Goal: Task Accomplishment & Management: Complete application form

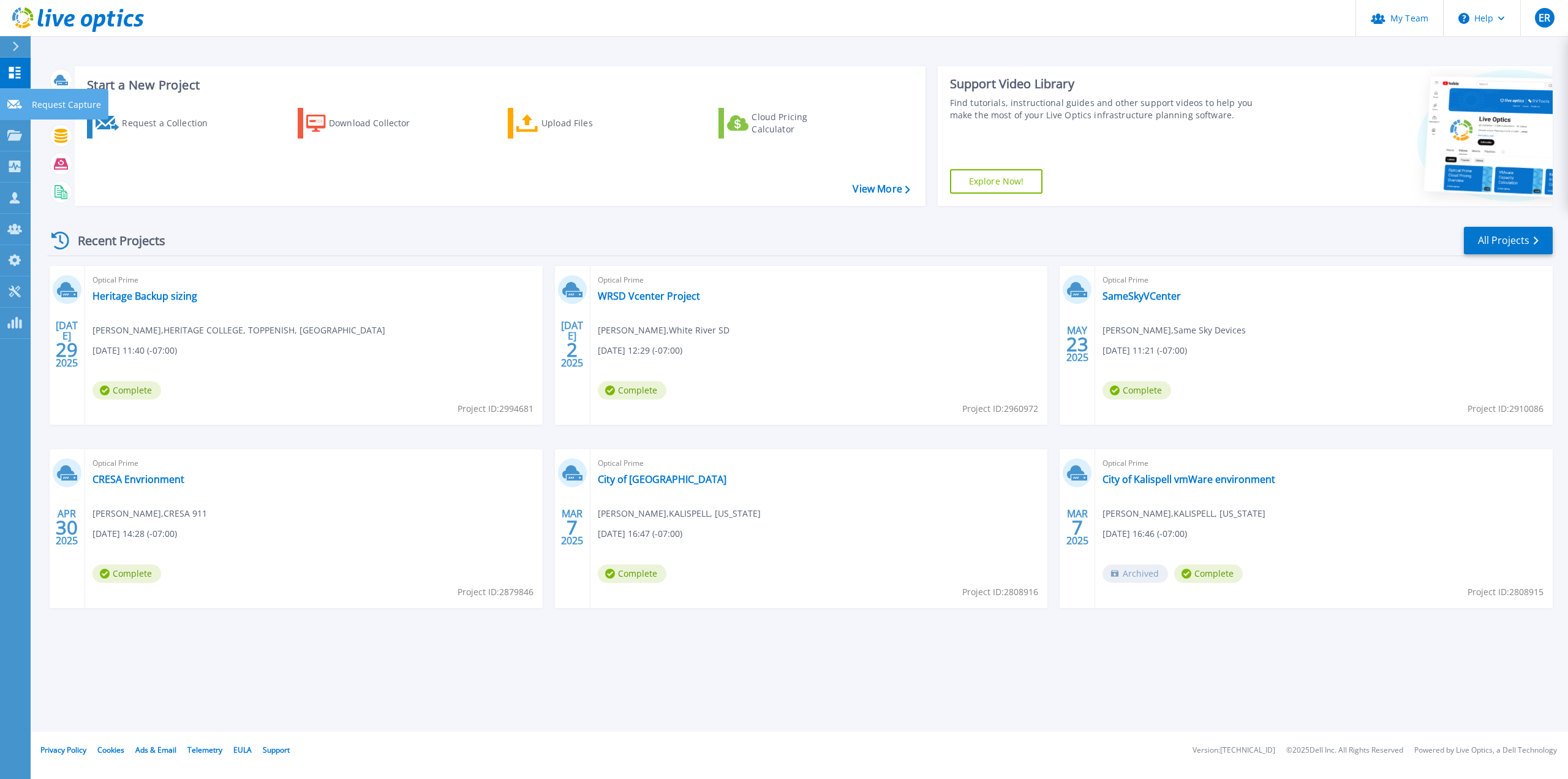
click at [8, 100] on icon at bounding box center [14, 104] width 15 height 9
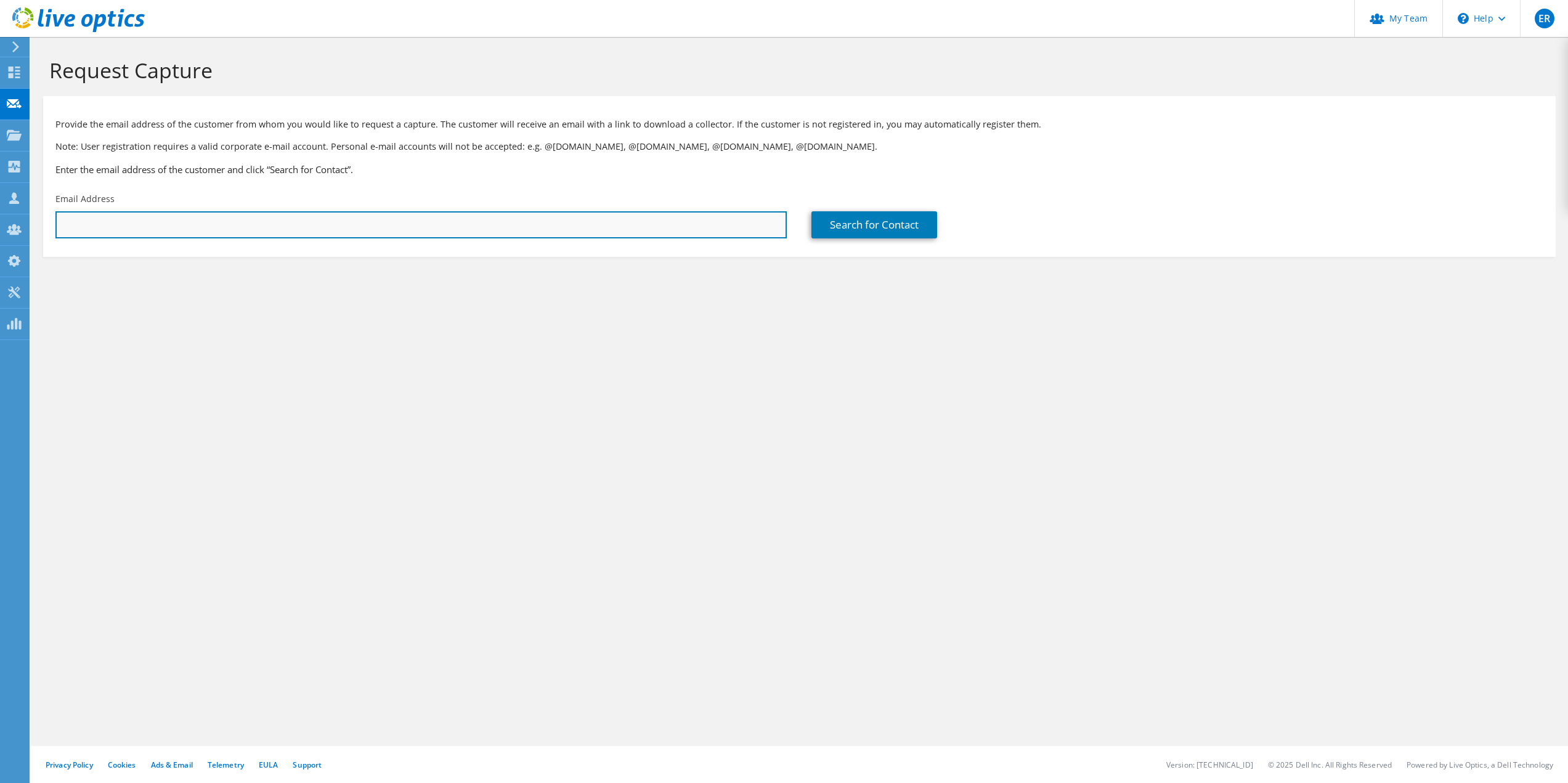
click at [187, 222] on input "text" at bounding box center [421, 225] width 732 height 27
click at [109, 227] on input "text" at bounding box center [421, 225] width 732 height 27
paste input "Brian Griffin <bgriffin@idapac.com>"
drag, startPoint x: 118, startPoint y: 224, endPoint x: -27, endPoint y: 206, distance: 146.1
click at [0, 206] on html "ER Partner Team Admin Erik Routson Eroutson@ceriumnetworks.com ceriumnetworks M…" at bounding box center [784, 392] width 1568 height 783
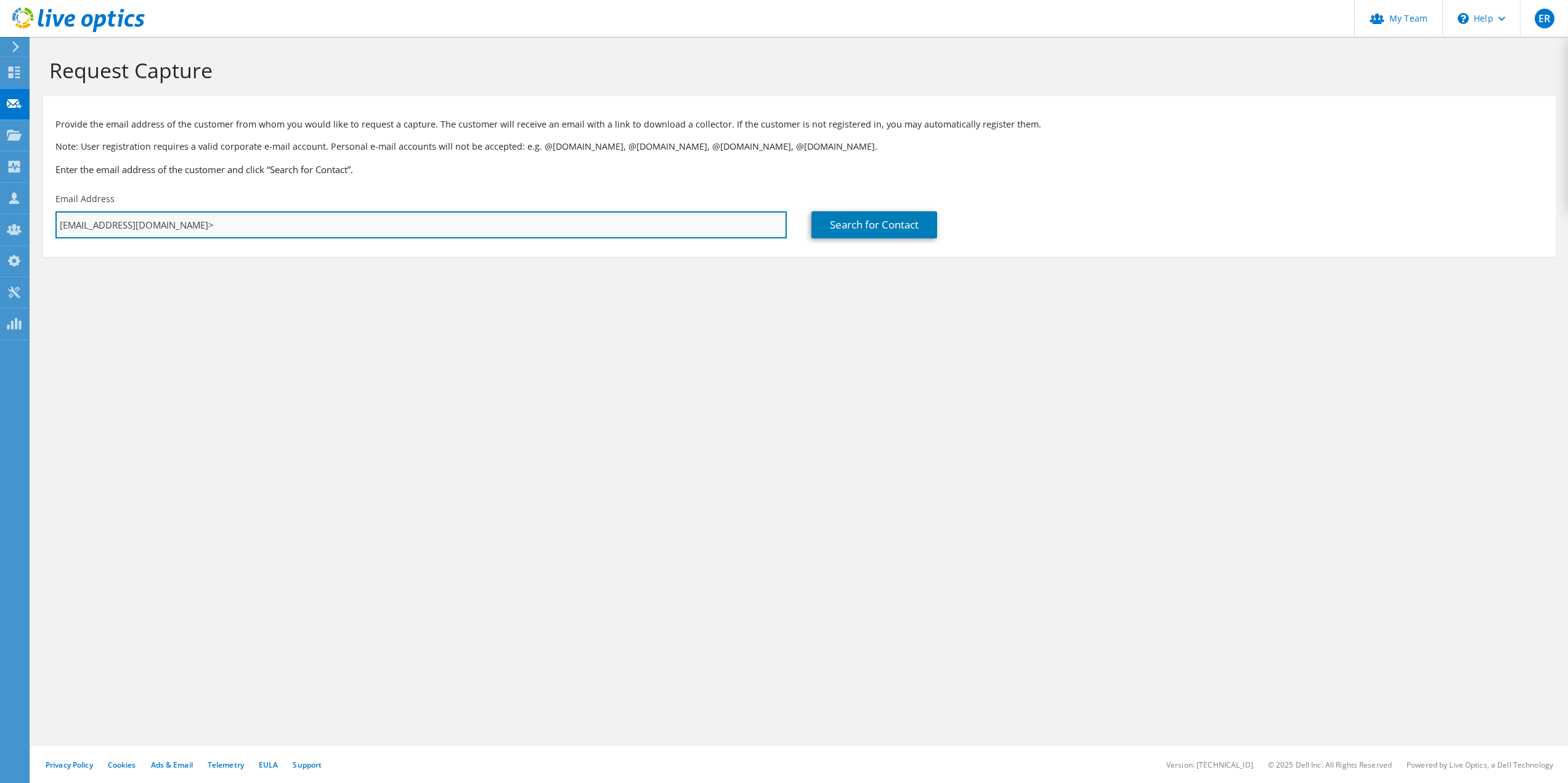
click at [263, 230] on input "bgriffin@idapac.com>" at bounding box center [421, 225] width 732 height 27
type input "bgriffin@idapac.com"
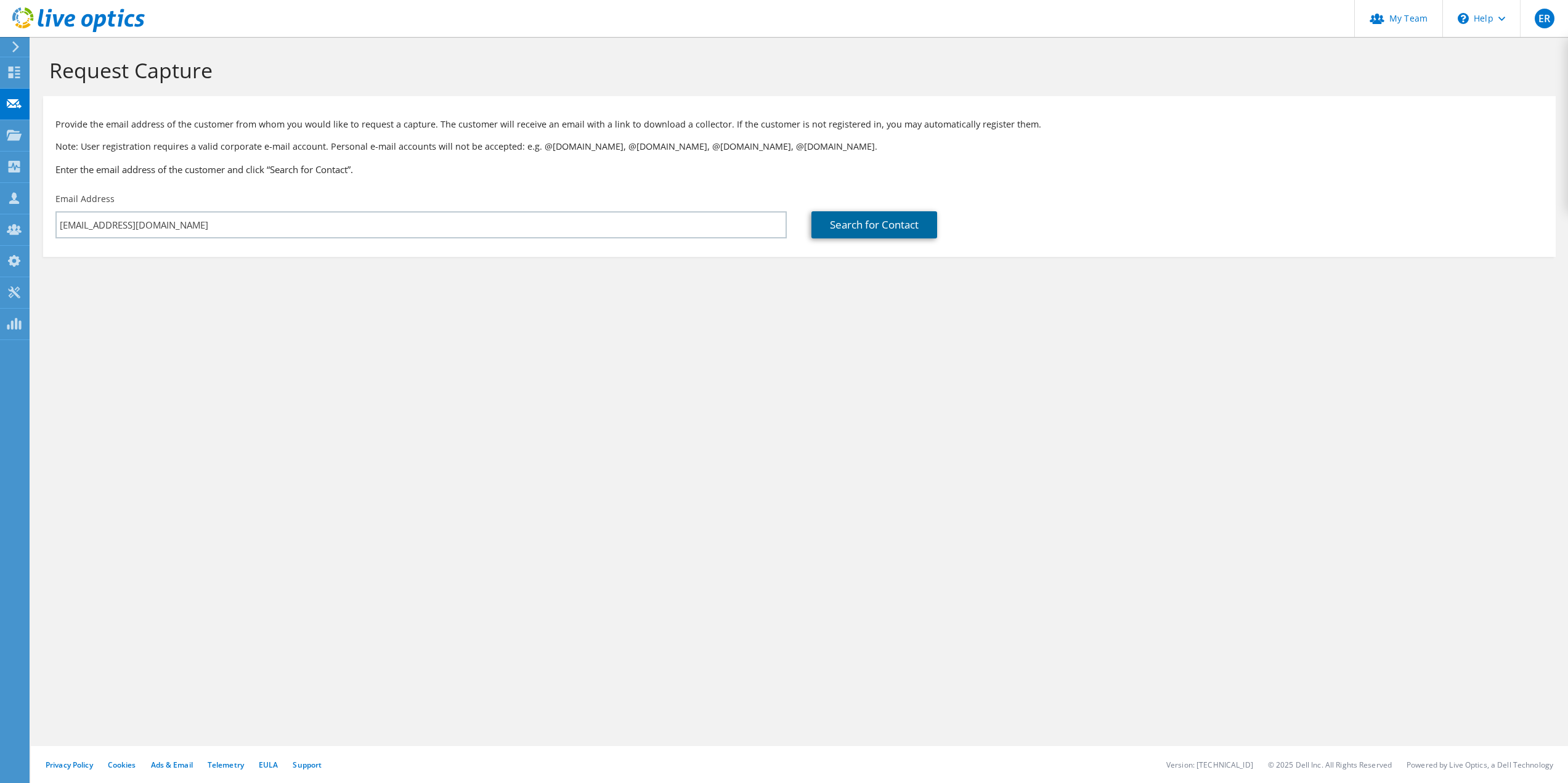
click at [830, 223] on link "Search for Contact" at bounding box center [874, 225] width 126 height 27
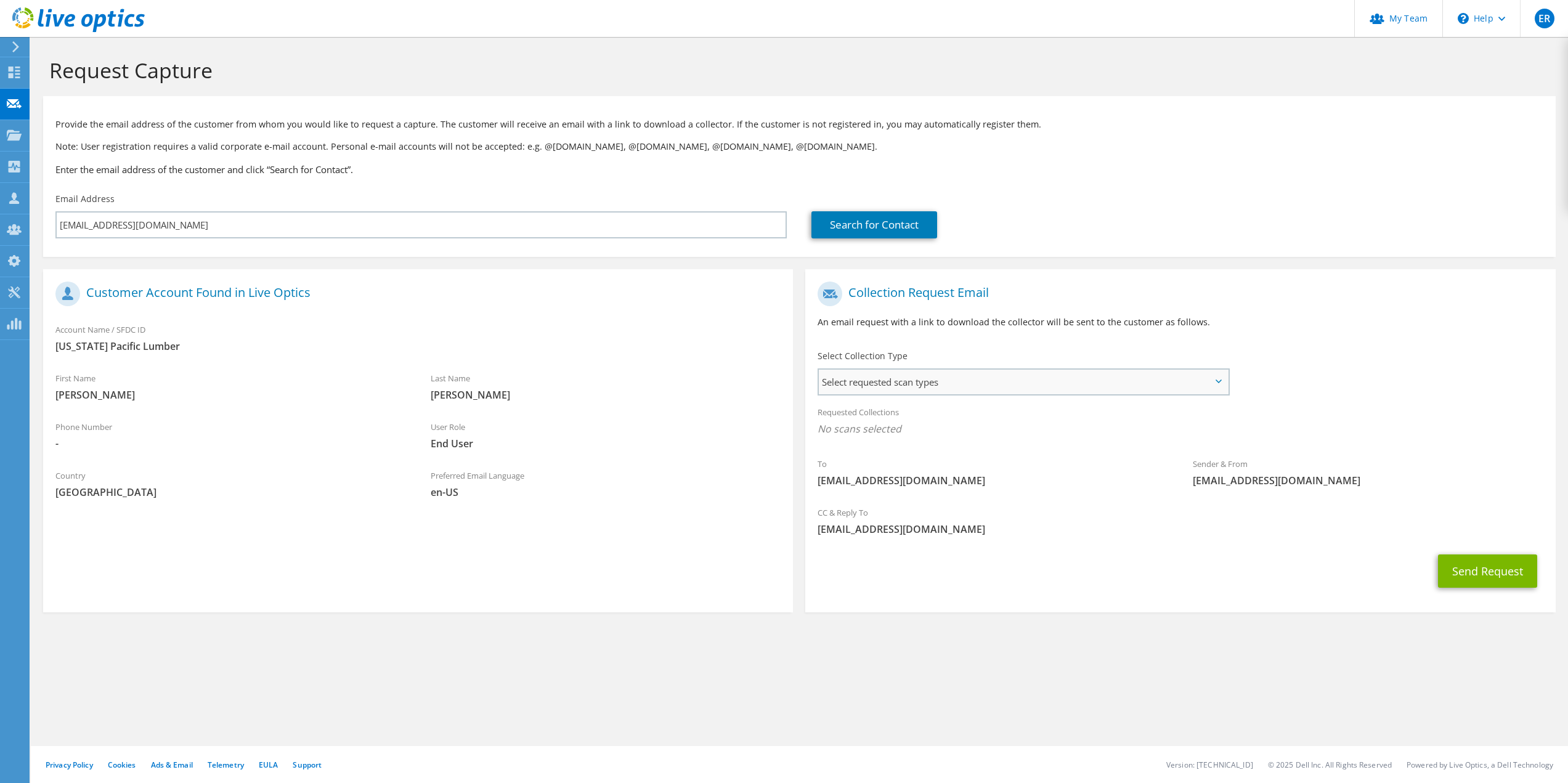
click at [866, 391] on span "Select requested scan types" at bounding box center [1023, 382] width 408 height 25
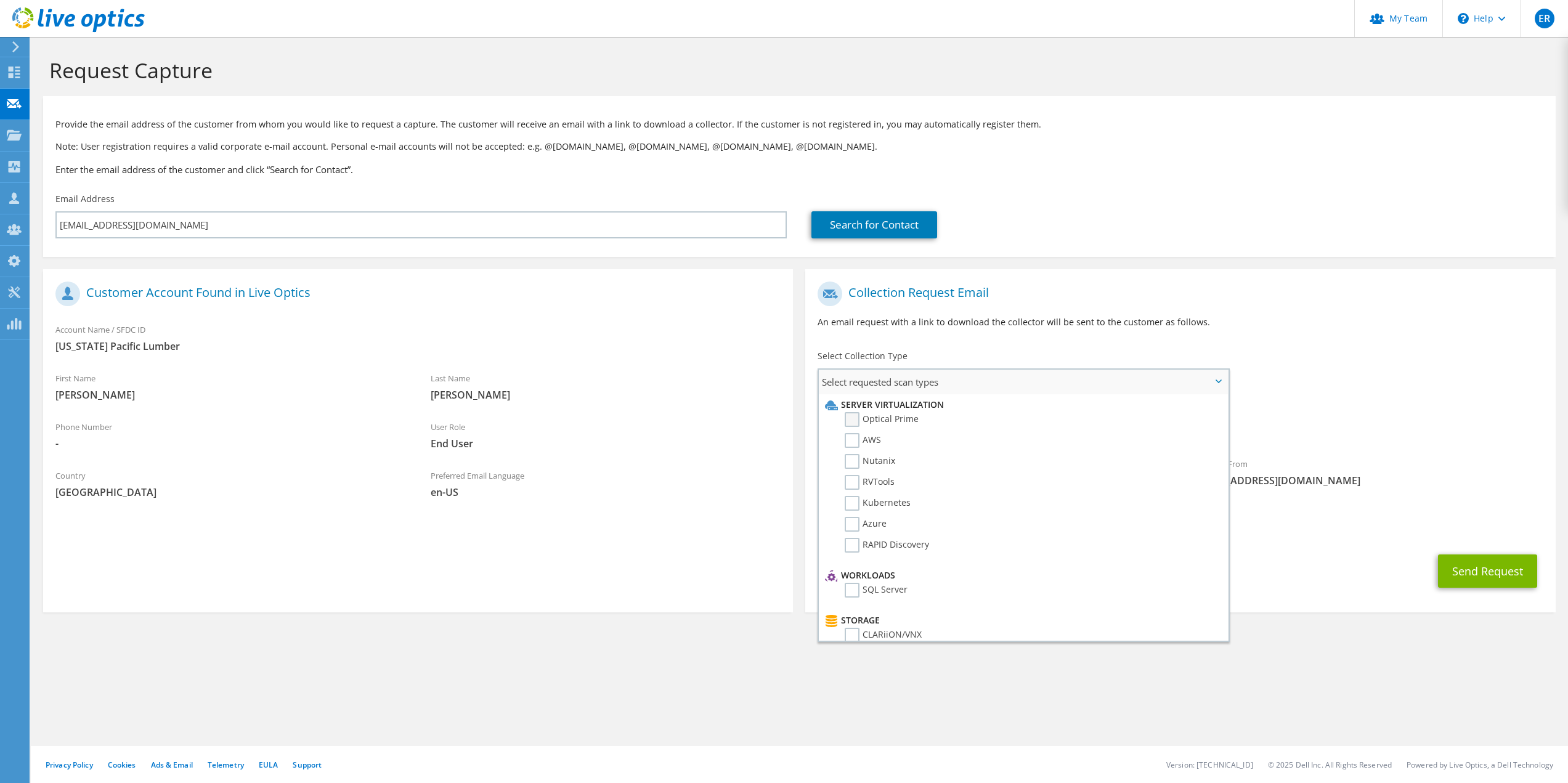
click at [855, 420] on label "Optical Prime" at bounding box center [882, 419] width 74 height 15
click at [0, 0] on input "Optical Prime" at bounding box center [0, 0] width 0 height 0
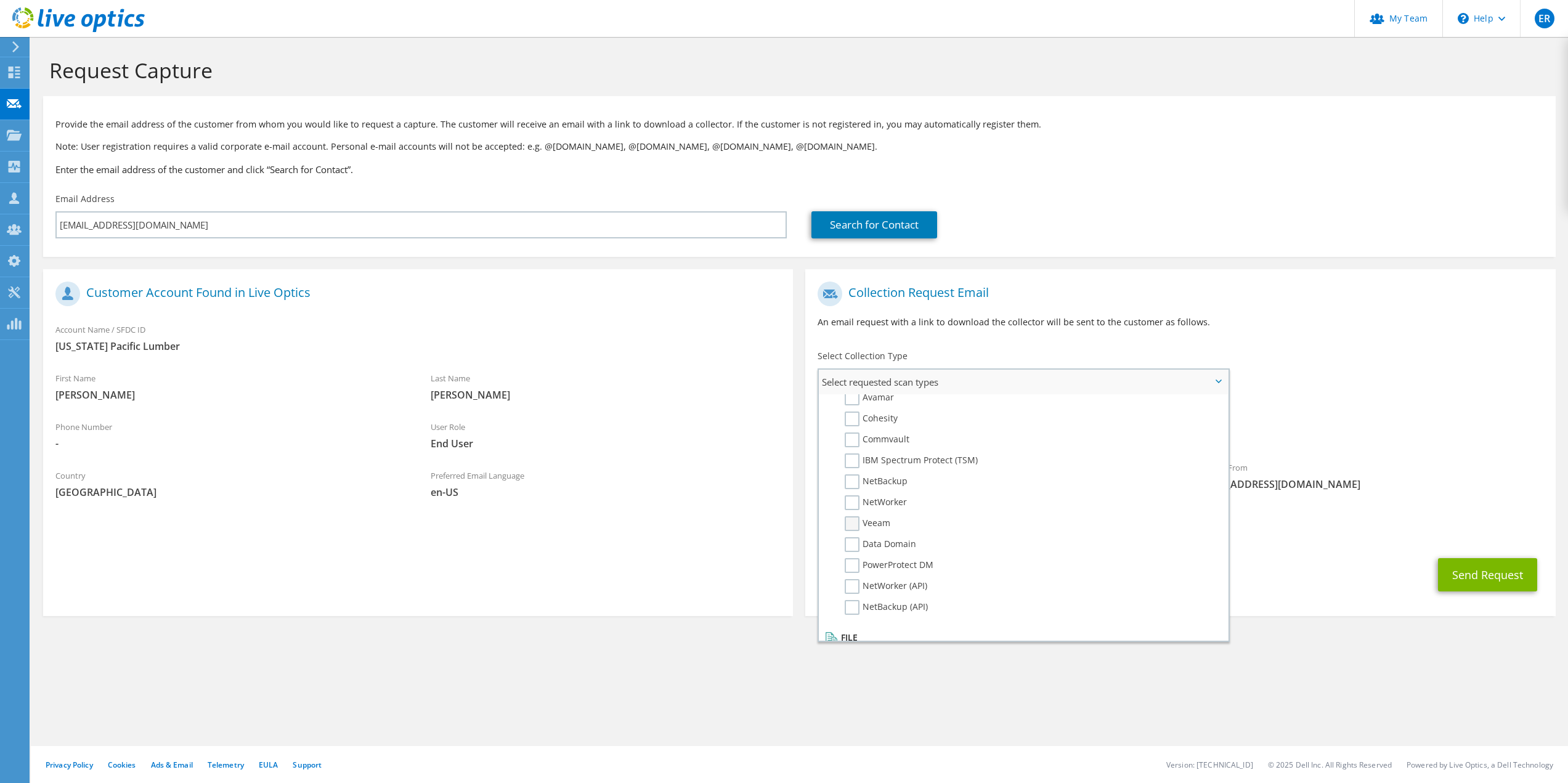
click at [849, 525] on label "Veeam" at bounding box center [868, 524] width 46 height 15
click at [0, 0] on input "Veeam" at bounding box center [0, 0] width 0 height 0
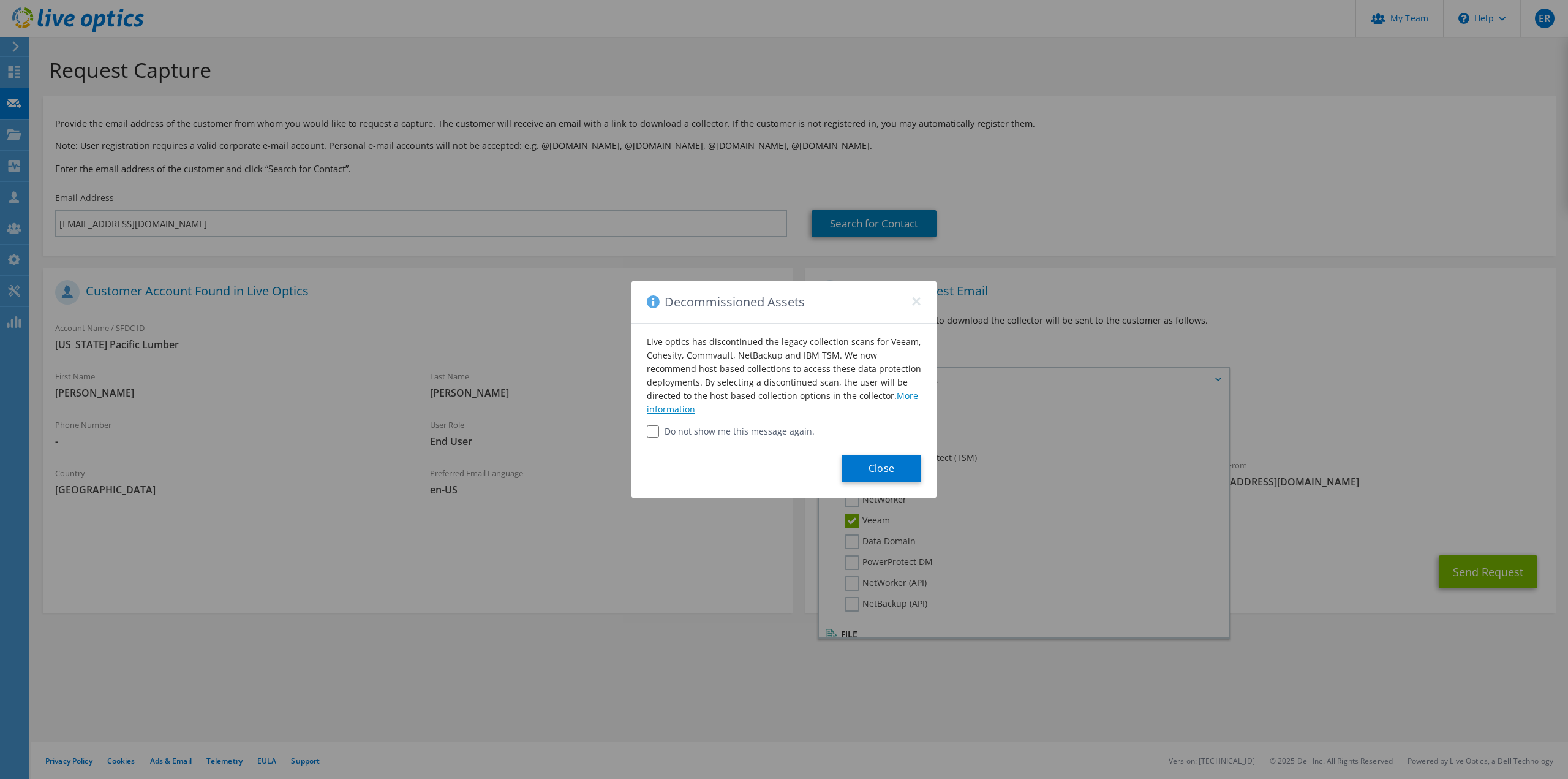
click at [678, 413] on link "More information" at bounding box center [782, 402] width 272 height 25
click at [885, 472] on button "Close" at bounding box center [881, 468] width 80 height 28
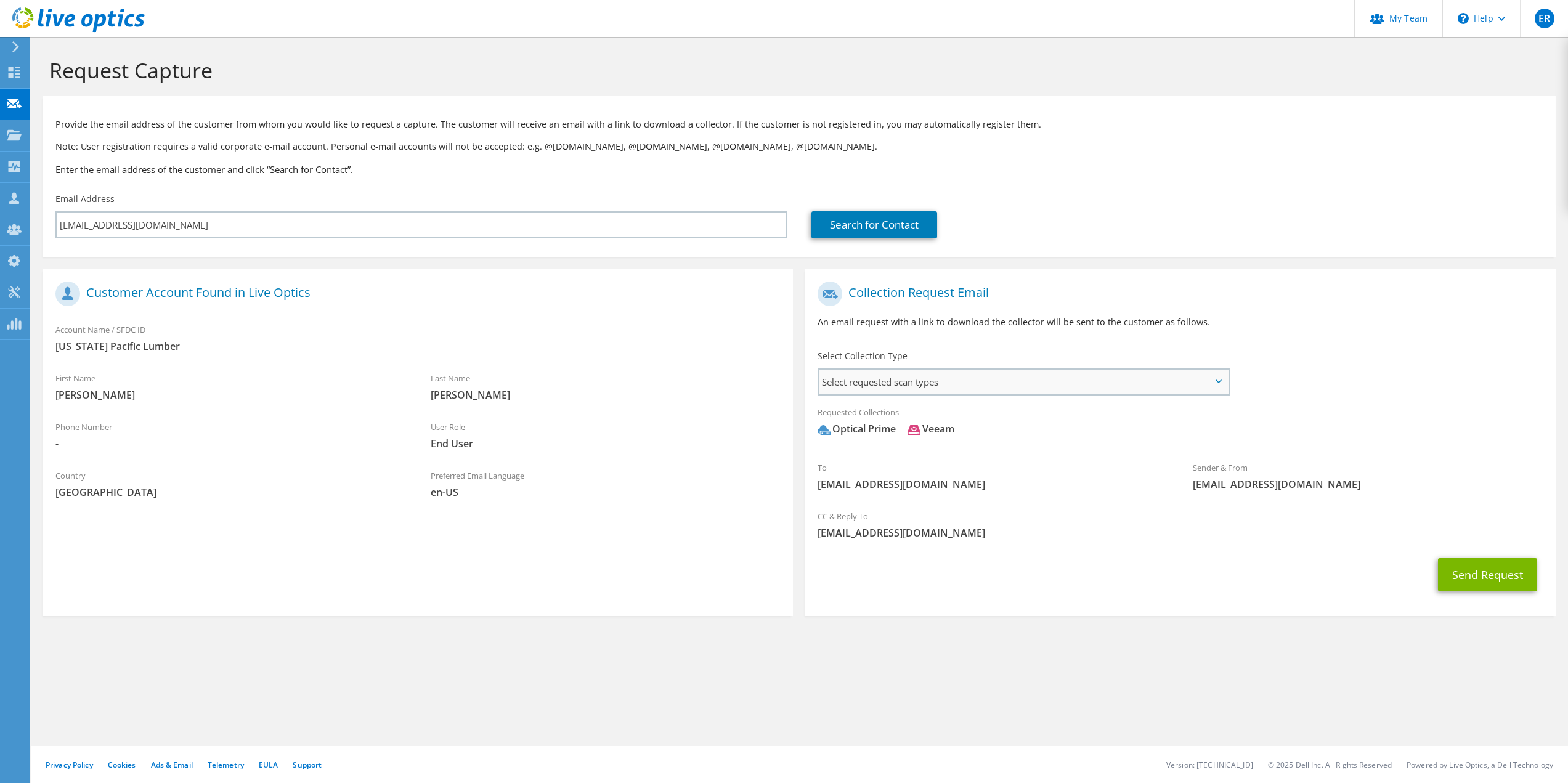
click at [930, 388] on span "Select requested scan types" at bounding box center [1023, 382] width 408 height 25
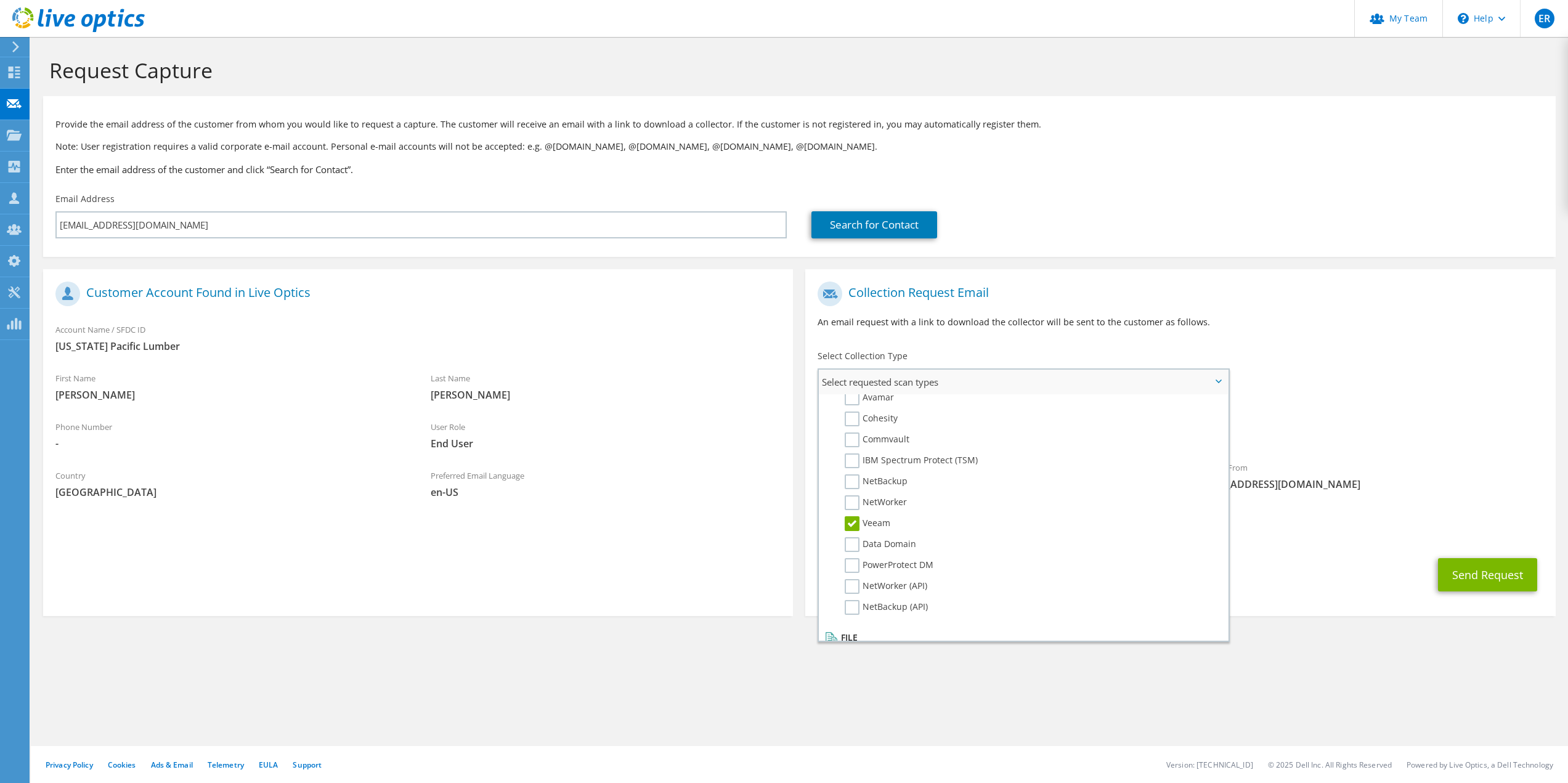
click at [852, 524] on label "Veeam" at bounding box center [868, 524] width 46 height 15
click at [0, 0] on input "Veeam" at bounding box center [0, 0] width 0 height 0
click at [1284, 428] on span "Optical Prime" at bounding box center [1180, 432] width 725 height 20
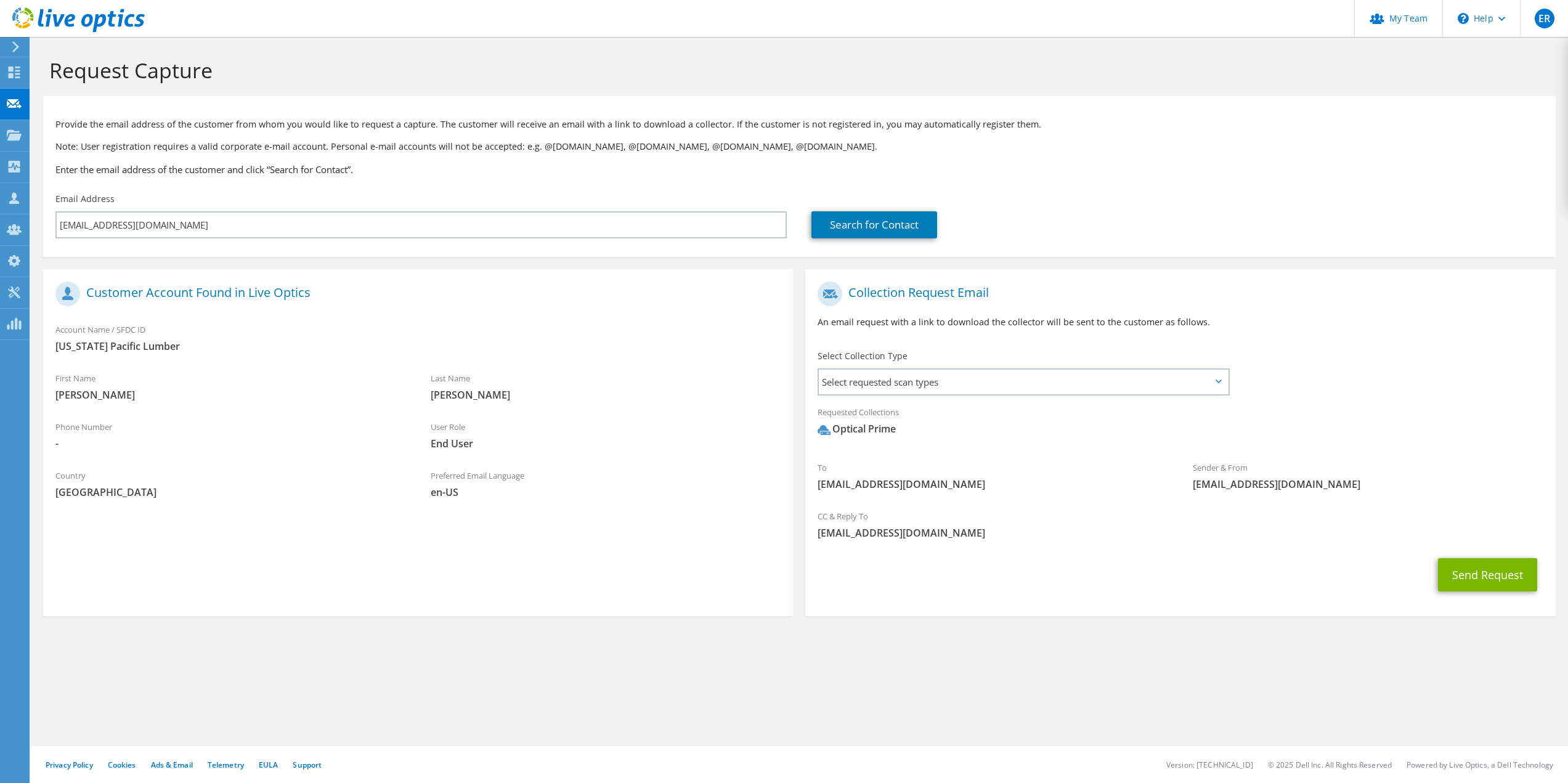
click at [1302, 416] on div "Requested Collections No scans selected Optical Prime" at bounding box center [1180, 424] width 750 height 49
click at [1473, 568] on button "Send Request" at bounding box center [1487, 574] width 100 height 33
